Goal: Find specific page/section: Find specific page/section

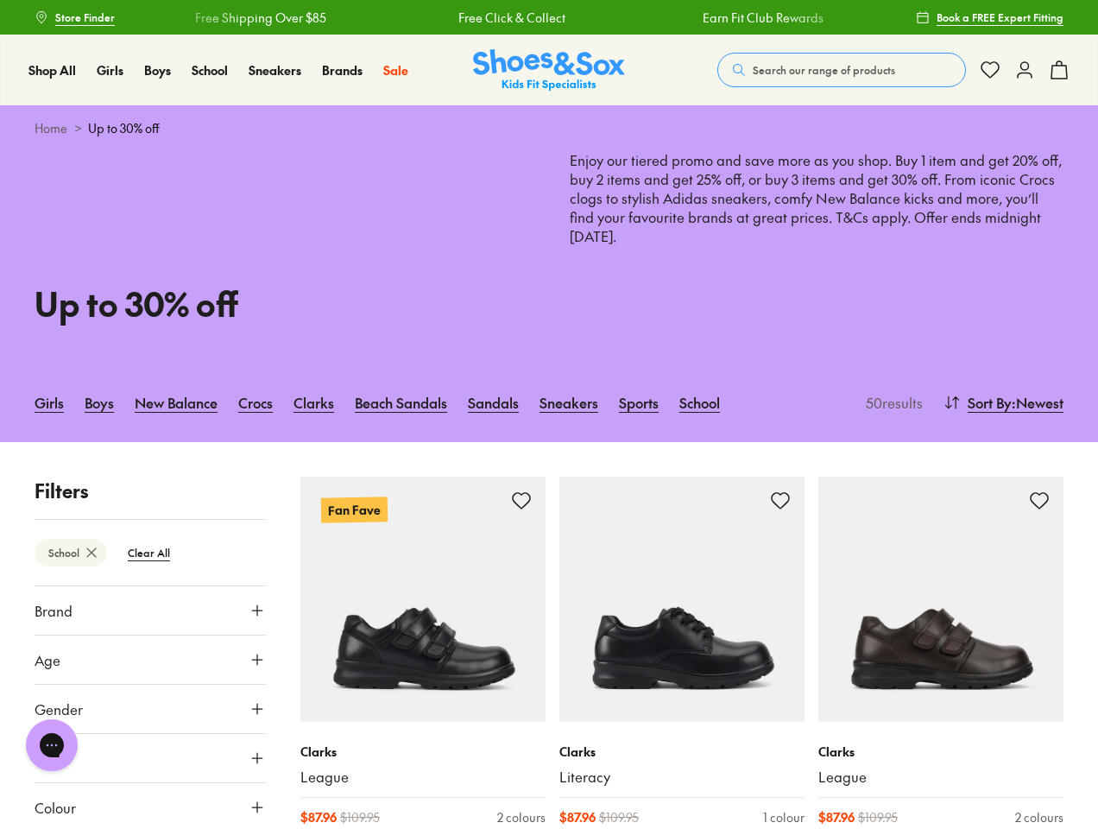
click at [842, 70] on span "Search our range of products" at bounding box center [824, 70] width 142 height 16
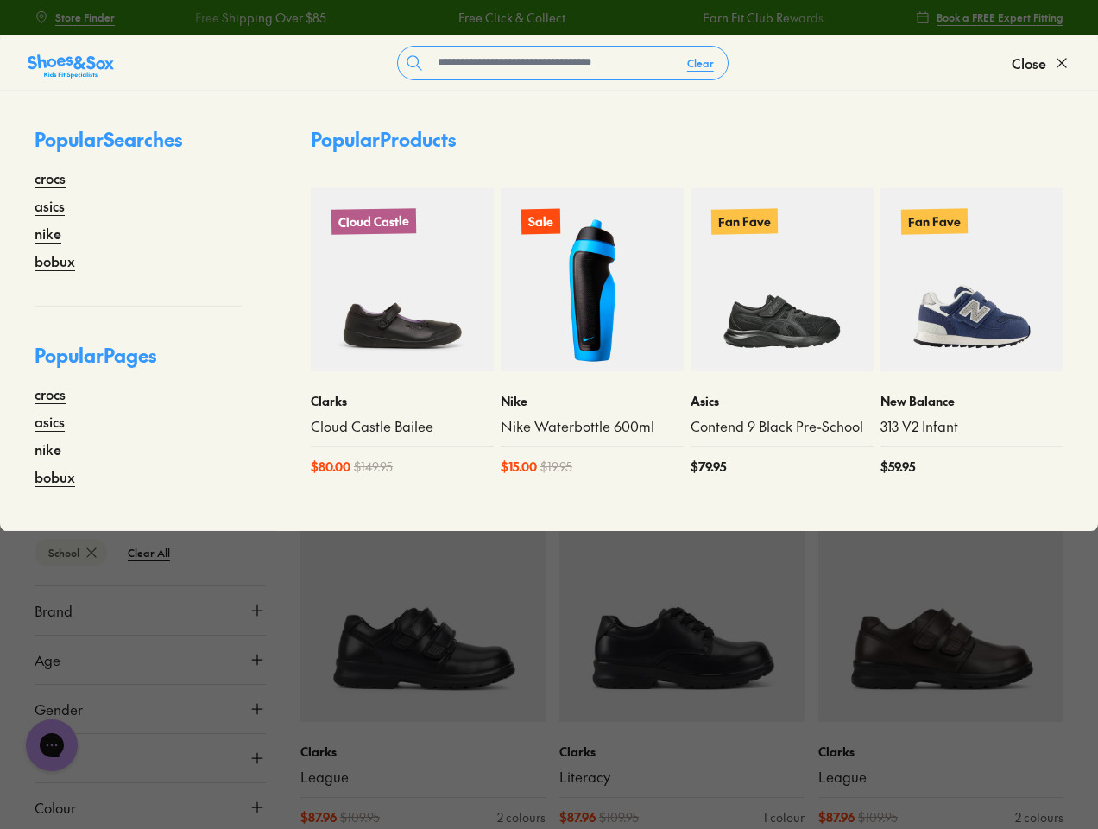
click at [701, 63] on button "Clear" at bounding box center [701, 62] width 54 height 31
click at [1041, 63] on span "Close" at bounding box center [1029, 63] width 35 height 21
click at [1060, 70] on icon at bounding box center [1059, 70] width 21 height 21
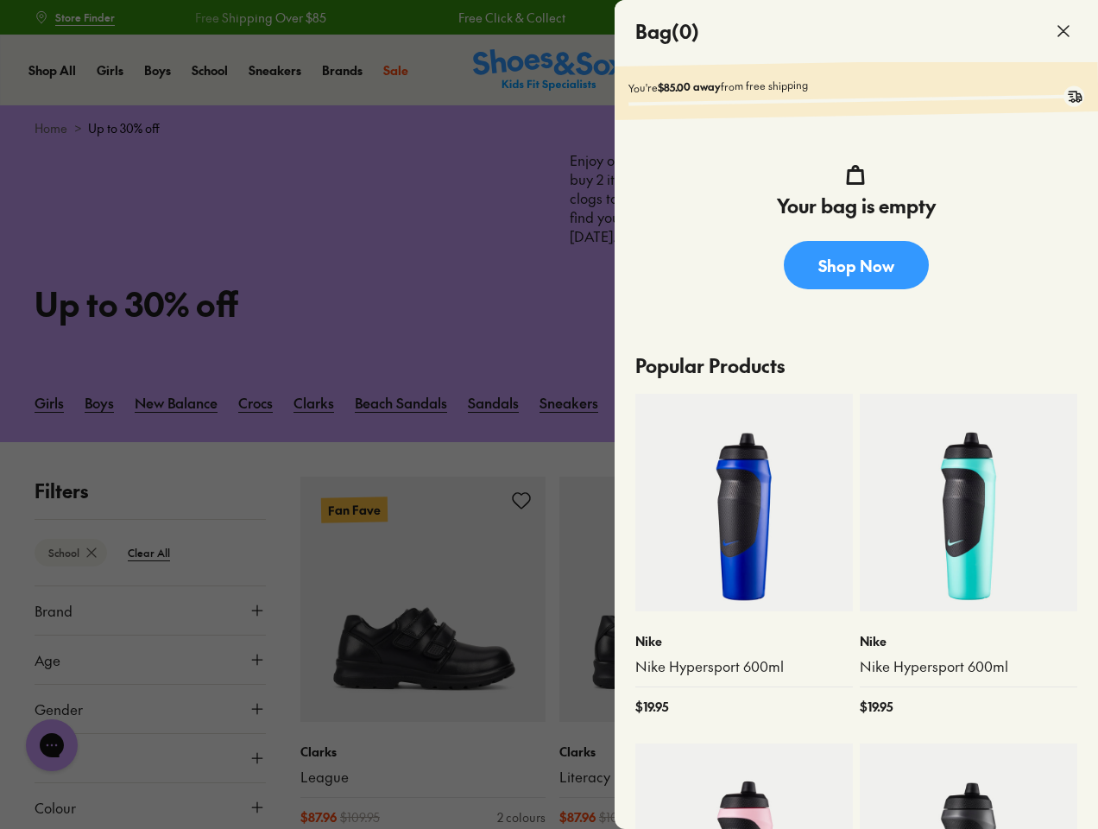
click at [1002, 402] on div at bounding box center [549, 414] width 1098 height 829
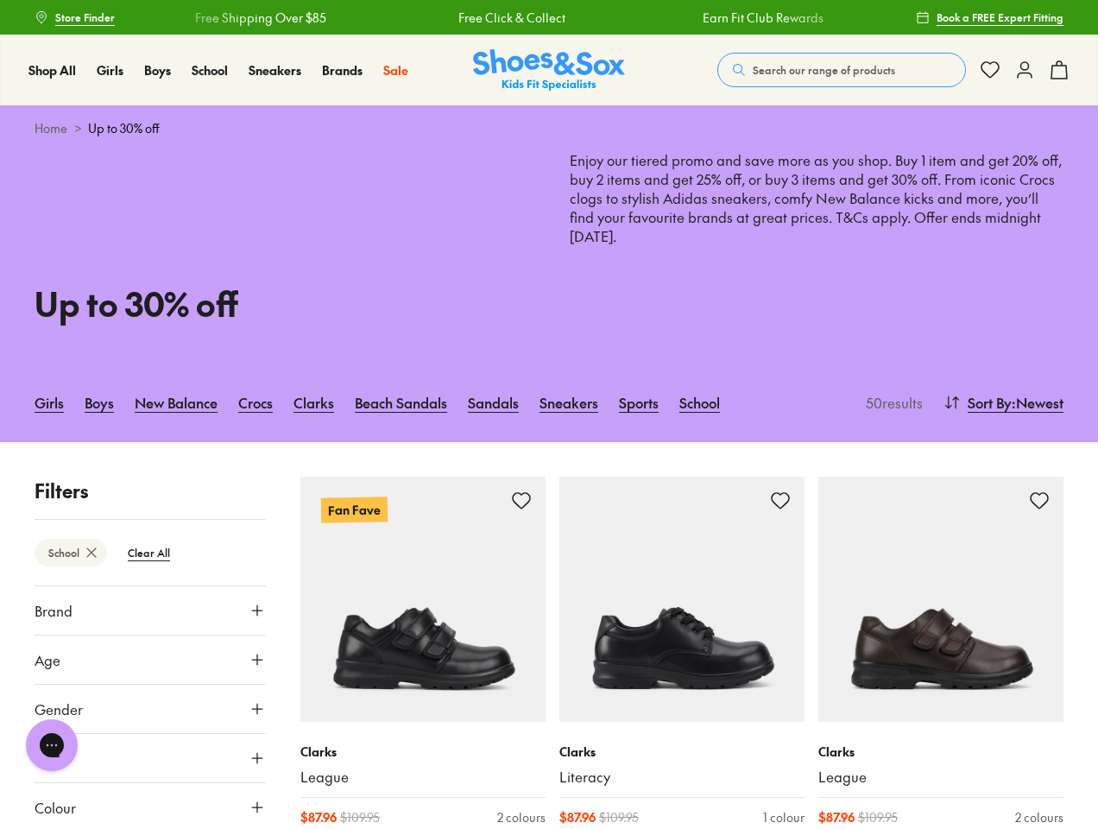
click at [71, 553] on btn "School" at bounding box center [71, 553] width 73 height 28
type input "***"
